Goal: Use online tool/utility: Utilize a website feature to perform a specific function

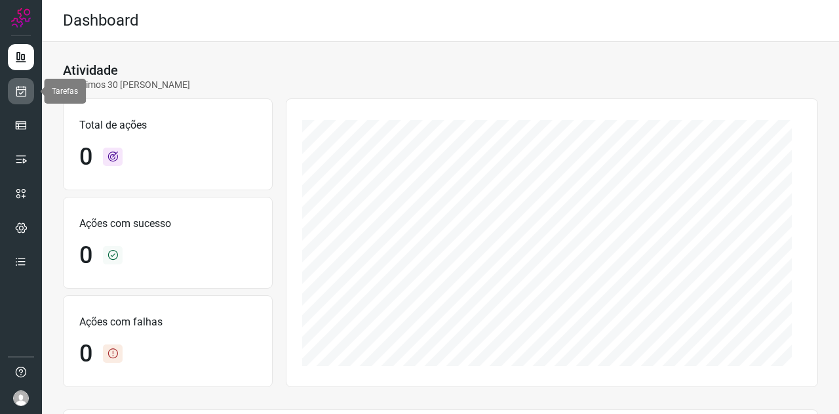
click at [25, 94] on icon at bounding box center [21, 91] width 14 height 13
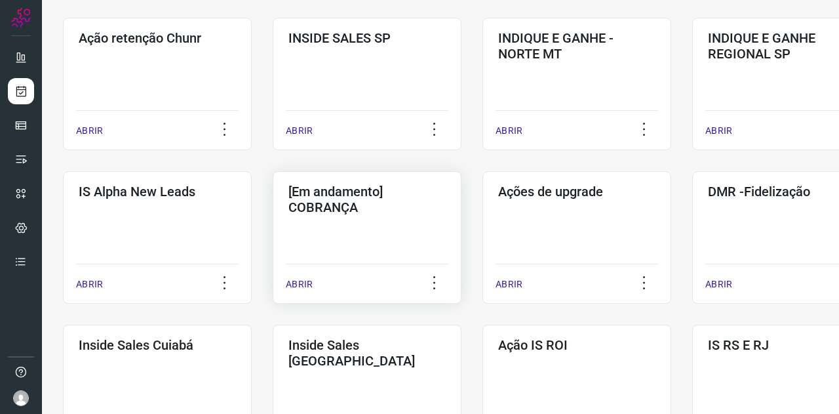
click at [483, 220] on div "[Em andamento] COBRANÇA ABRIR" at bounding box center [577, 237] width 189 height 132
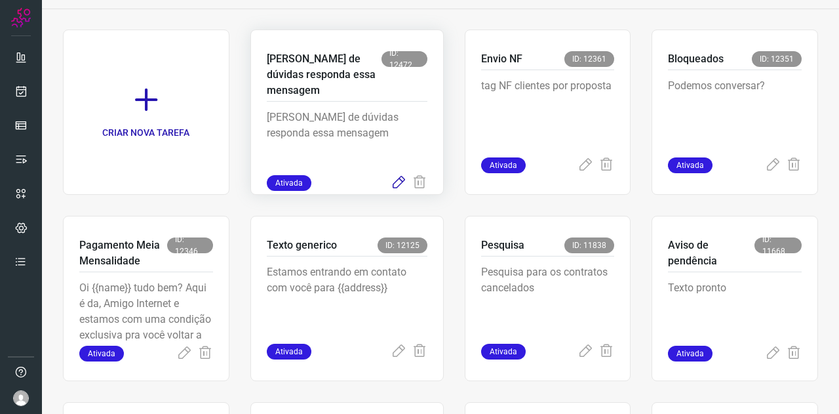
click at [392, 185] on icon at bounding box center [399, 183] width 16 height 16
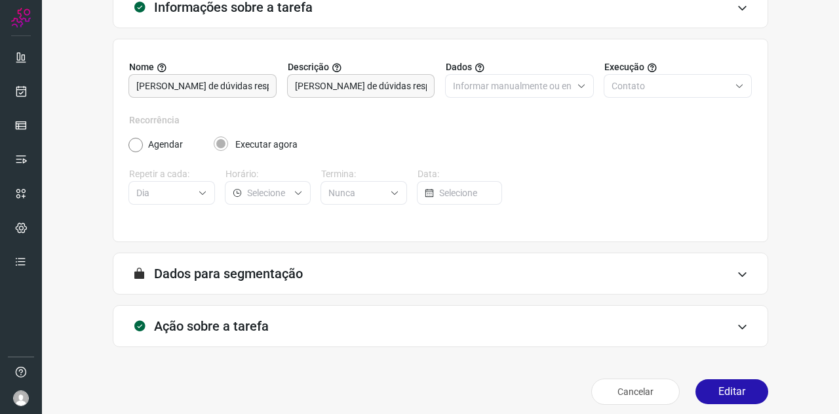
scroll to position [98, 0]
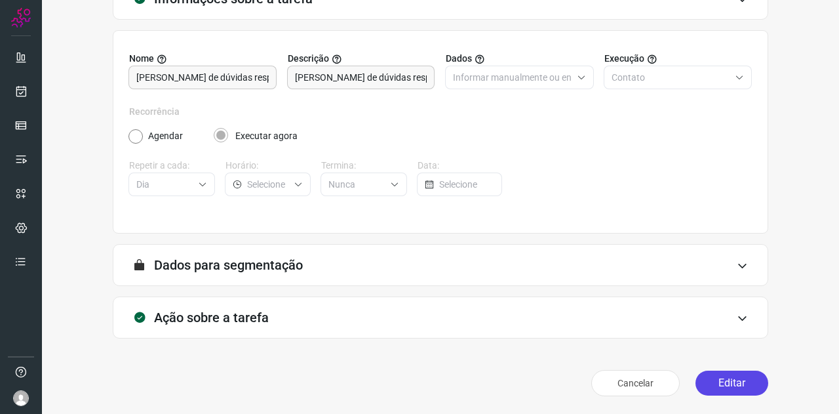
click at [710, 372] on button "Editar" at bounding box center [732, 383] width 73 height 25
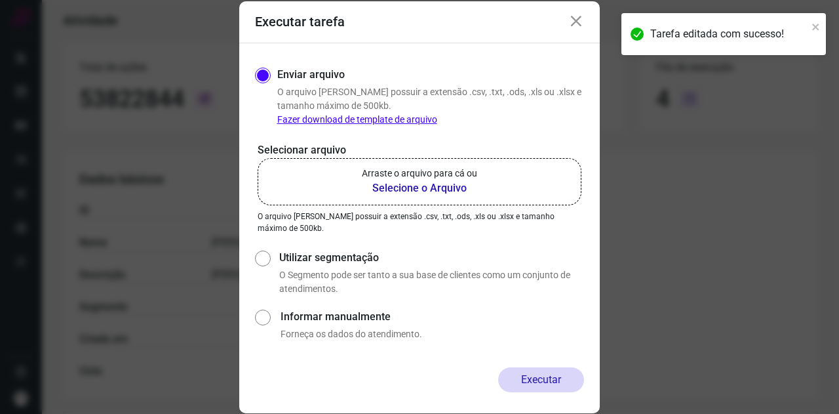
click at [426, 187] on b "Selecione o Arquivo" at bounding box center [419, 188] width 115 height 16
click at [0, 0] on input "Arraste o arquivo para cá ou Selecione o Arquivo" at bounding box center [0, 0] width 0 height 0
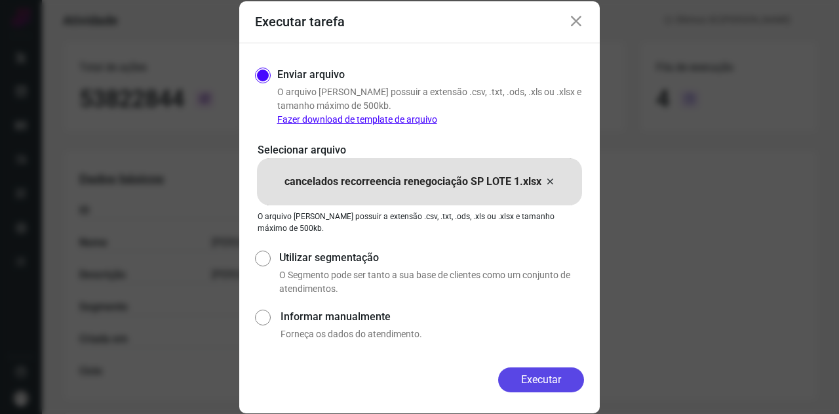
click at [572, 376] on button "Executar" at bounding box center [541, 379] width 86 height 25
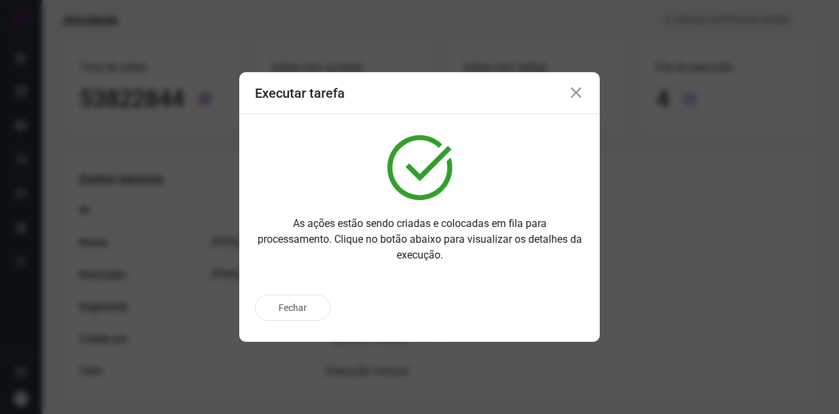
click at [570, 94] on icon at bounding box center [577, 93] width 16 height 16
